Goal: Transaction & Acquisition: Purchase product/service

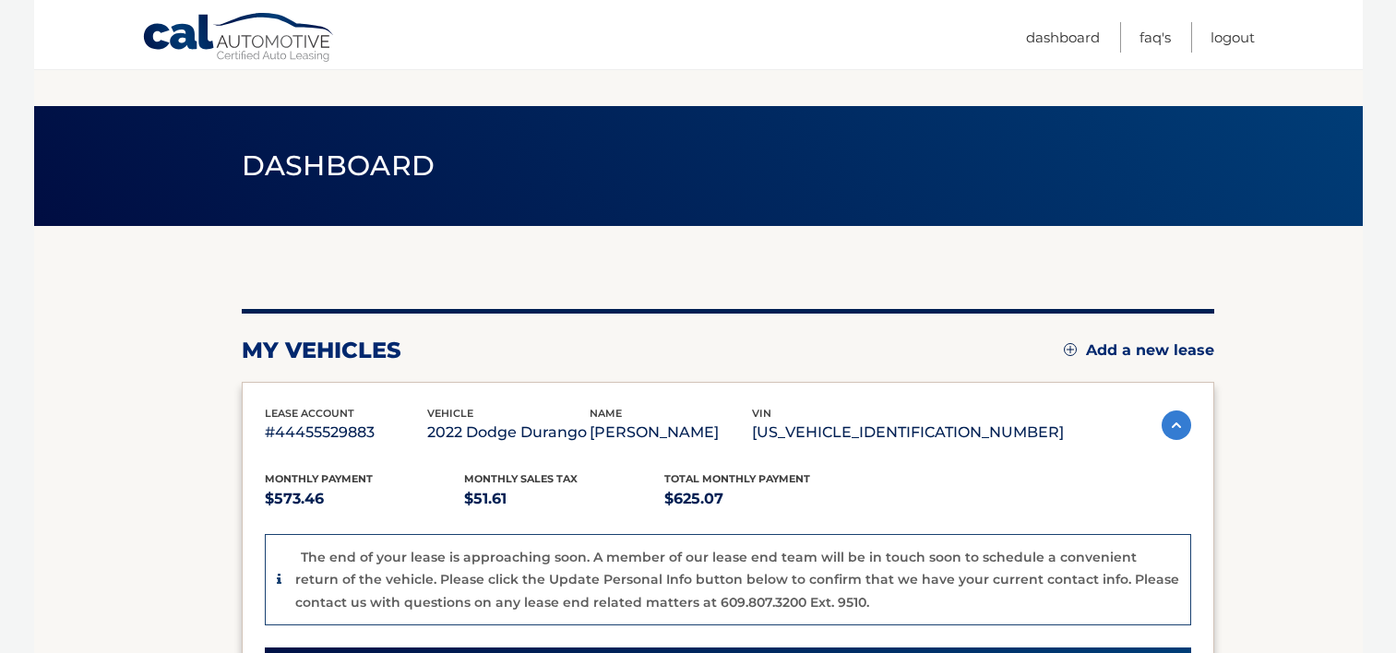
scroll to position [576, 0]
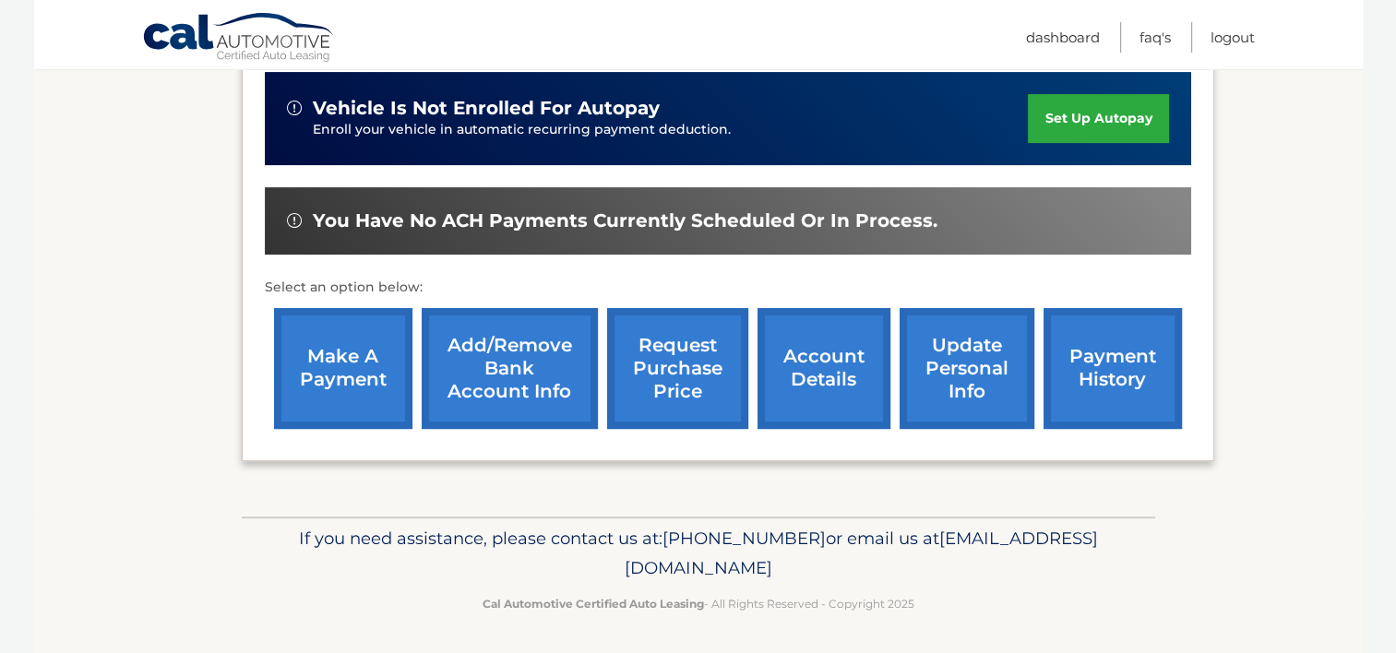
click at [364, 367] on link "make a payment" at bounding box center [343, 368] width 138 height 121
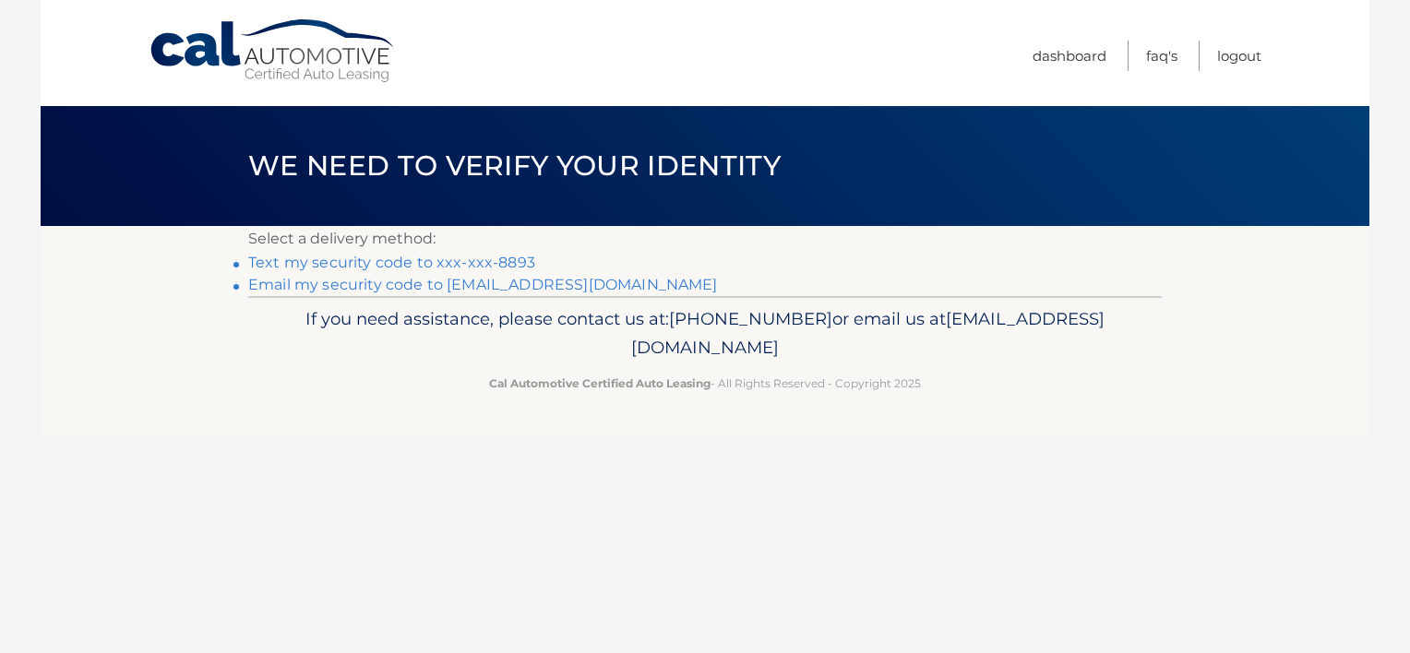
click at [509, 262] on link "Text my security code to xxx-xxx-8893" at bounding box center [391, 263] width 287 height 18
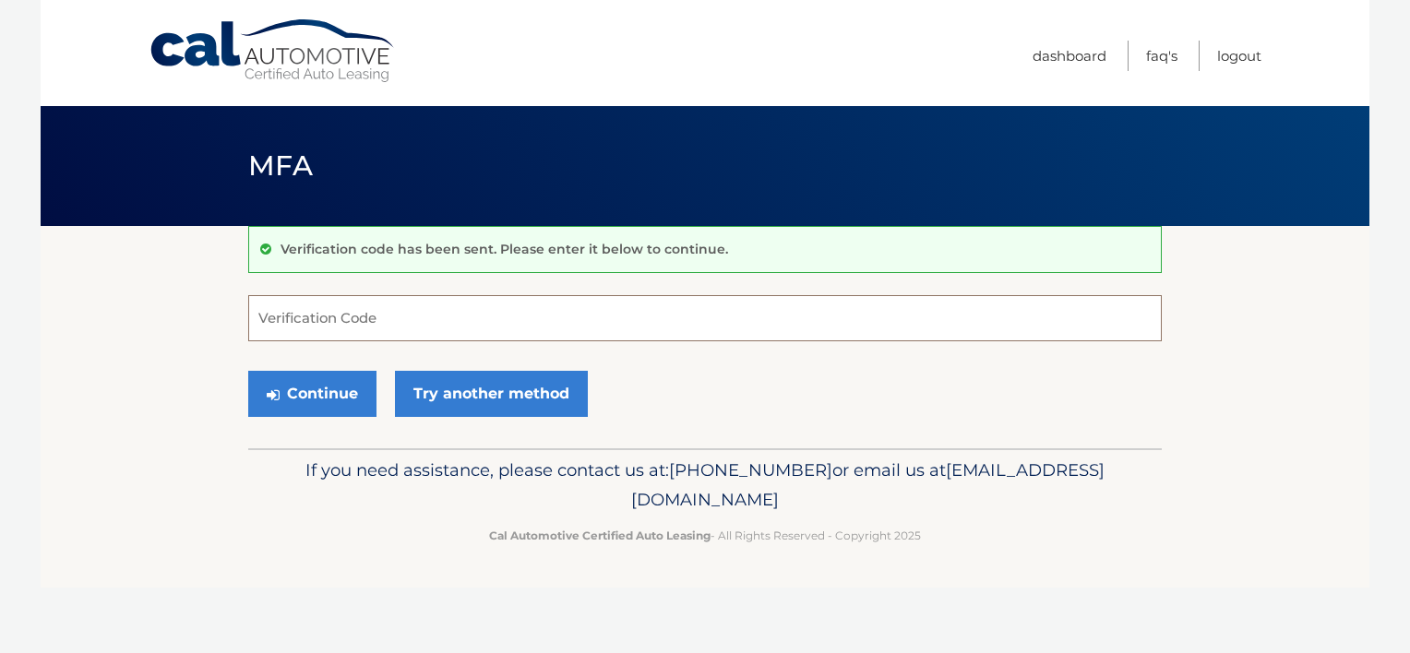
click at [344, 319] on input "Verification Code" at bounding box center [705, 318] width 914 height 46
type input "057879"
click at [327, 386] on button "Continue" at bounding box center [312, 394] width 128 height 46
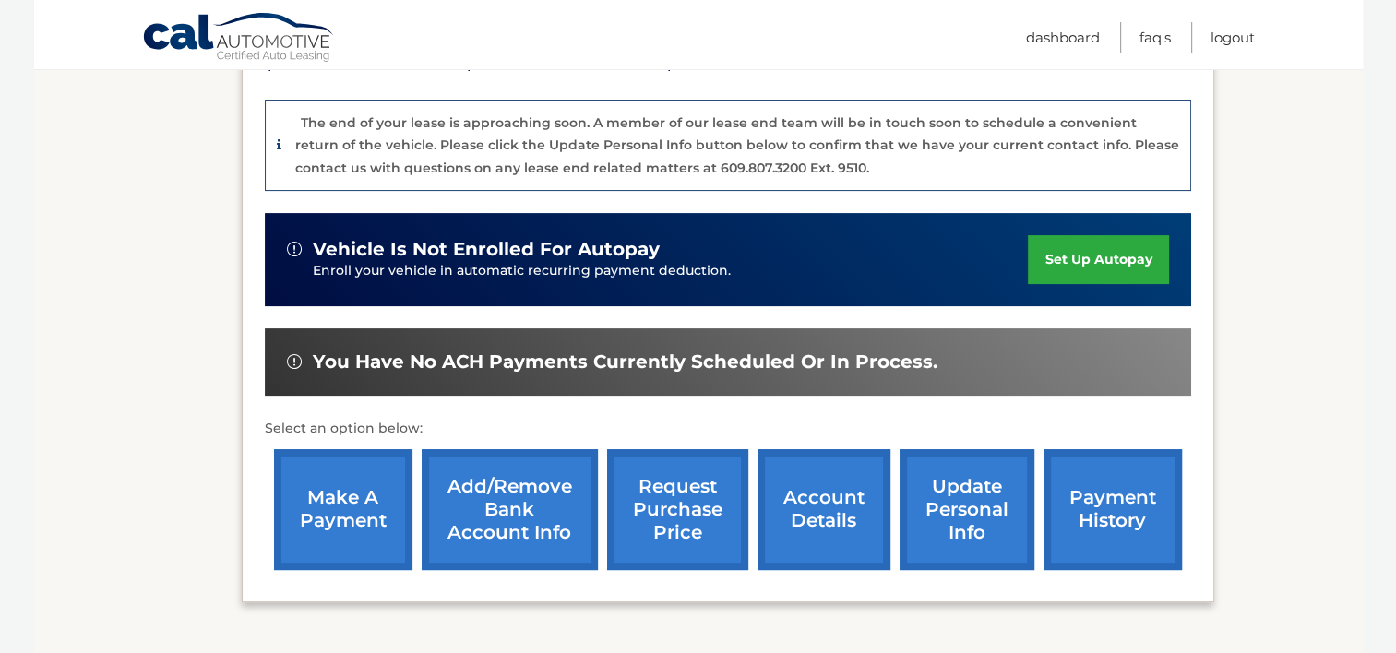
scroll to position [443, 0]
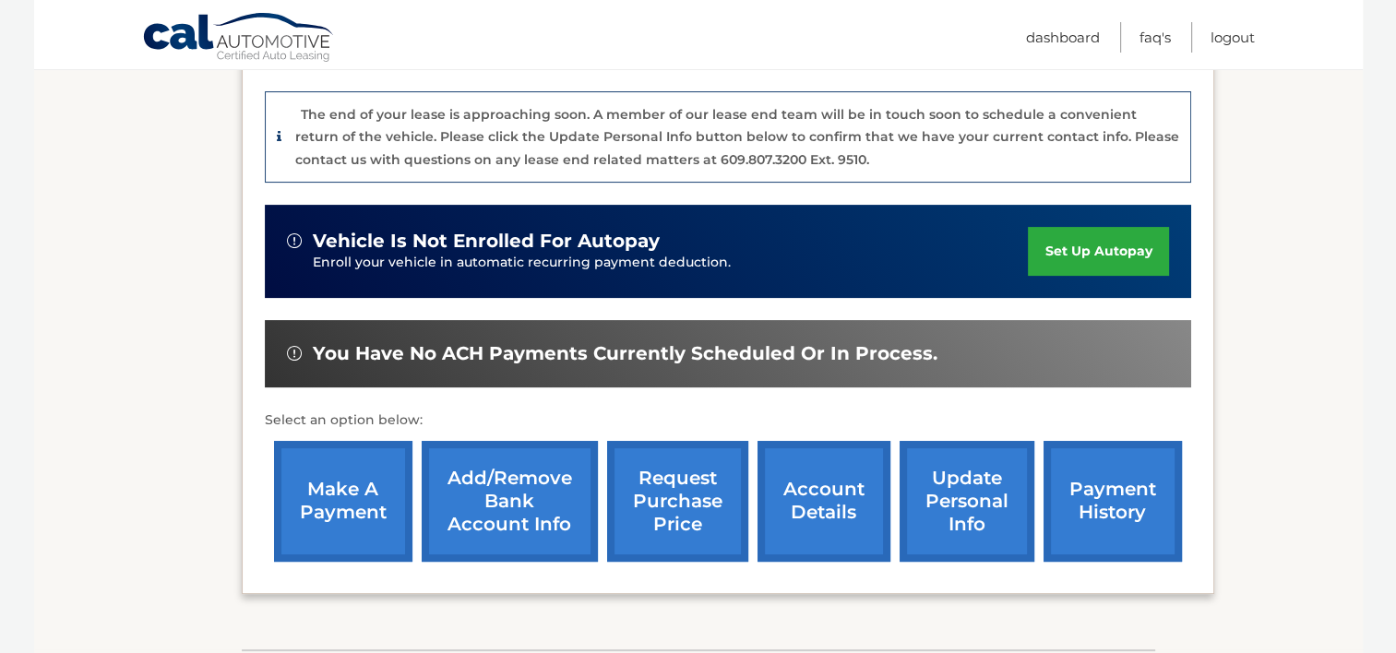
click at [379, 523] on link "make a payment" at bounding box center [343, 501] width 138 height 121
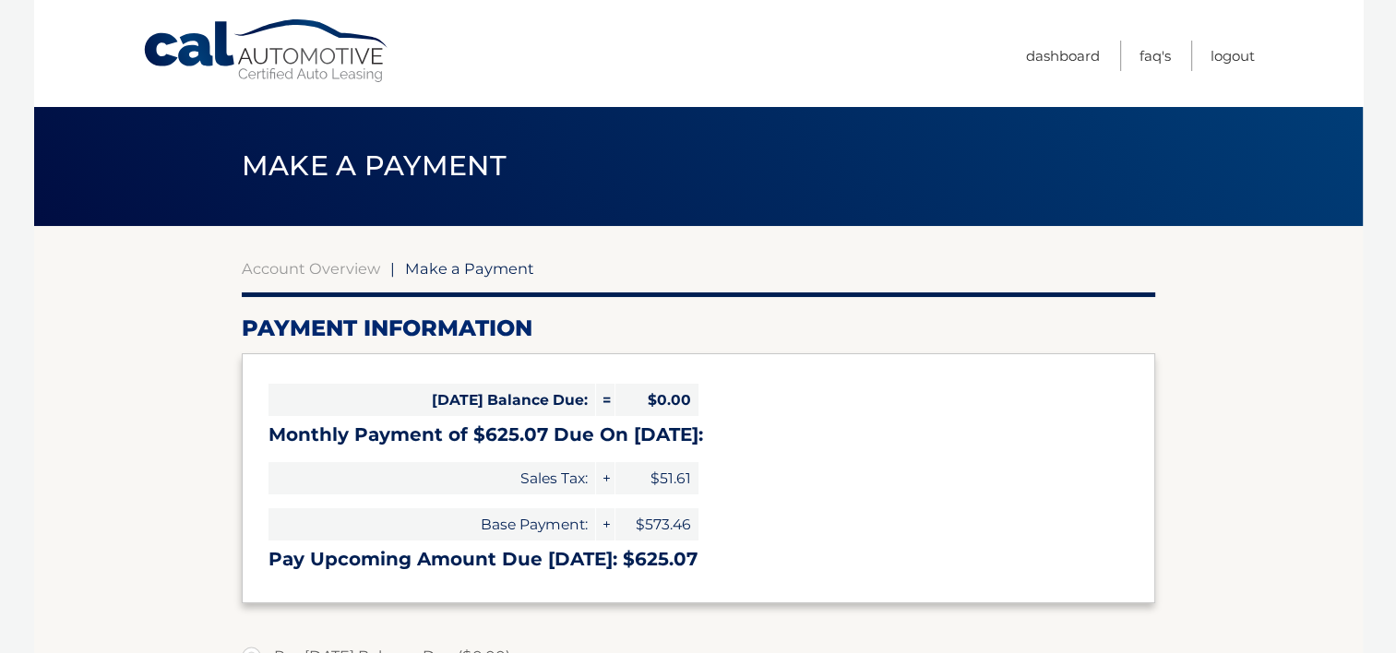
select select "ZjQ4MmI0ZTUtZDQ0Mi00YzYxLWJkNmItOWViZmIyMzhhYTEx"
